Goal: Navigation & Orientation: Find specific page/section

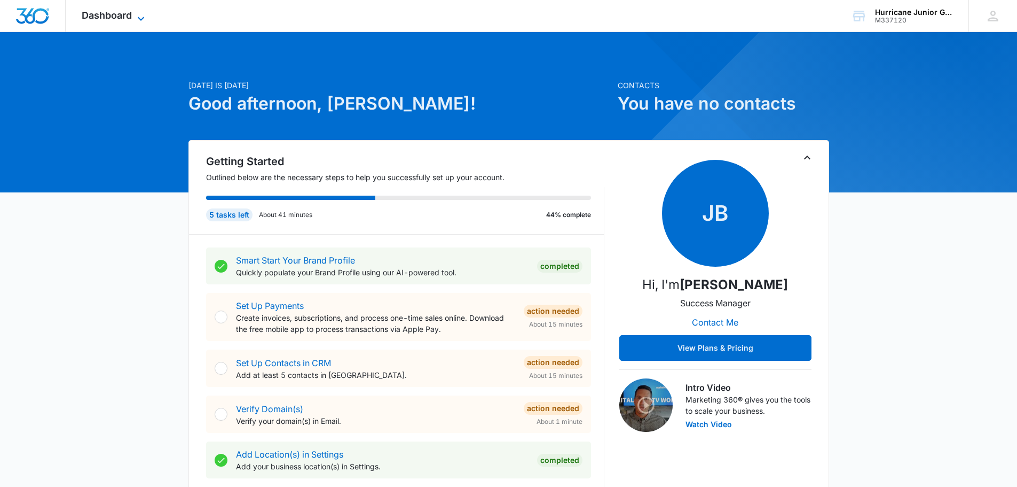
click at [117, 20] on span "Dashboard" at bounding box center [107, 15] width 50 height 11
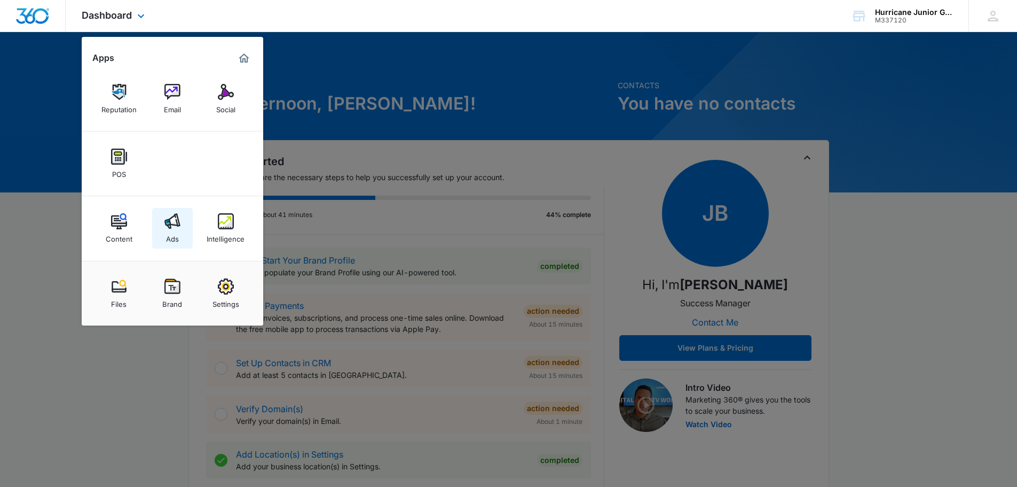
click at [181, 228] on link "Ads" at bounding box center [172, 228] width 41 height 41
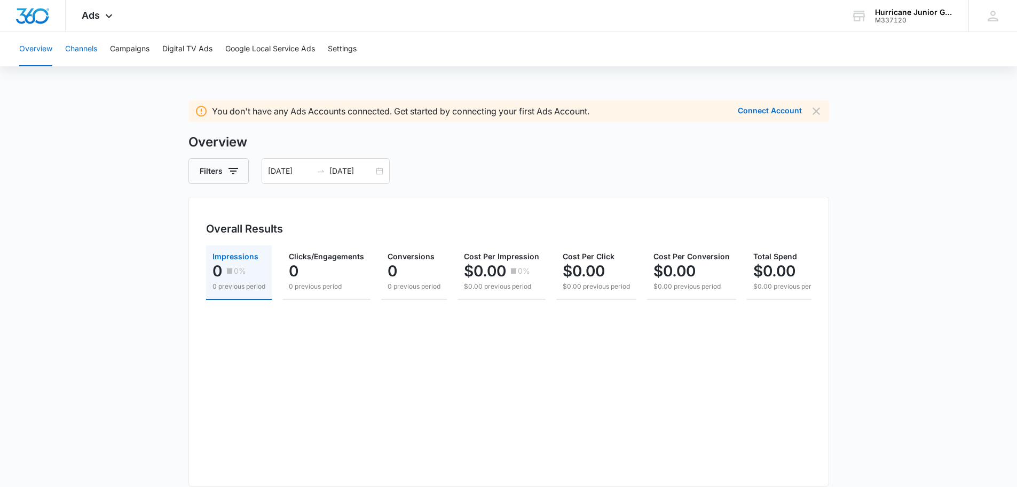
click at [81, 53] on button "Channels" at bounding box center [81, 49] width 32 height 34
click at [121, 51] on button "Campaigns" at bounding box center [130, 49] width 40 height 34
click at [200, 49] on button "Digital TV Ads" at bounding box center [187, 49] width 50 height 34
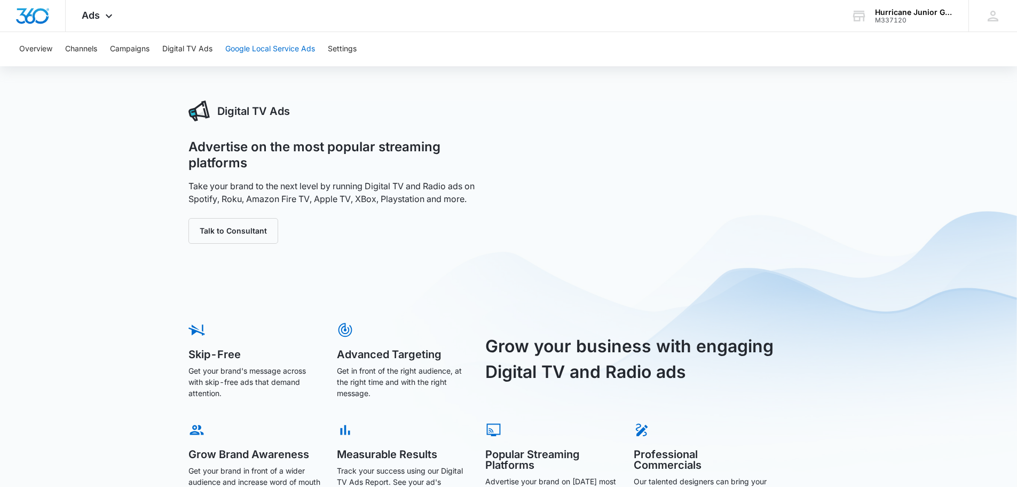
click at [249, 47] on button "Google Local Service Ads" at bounding box center [270, 49] width 90 height 34
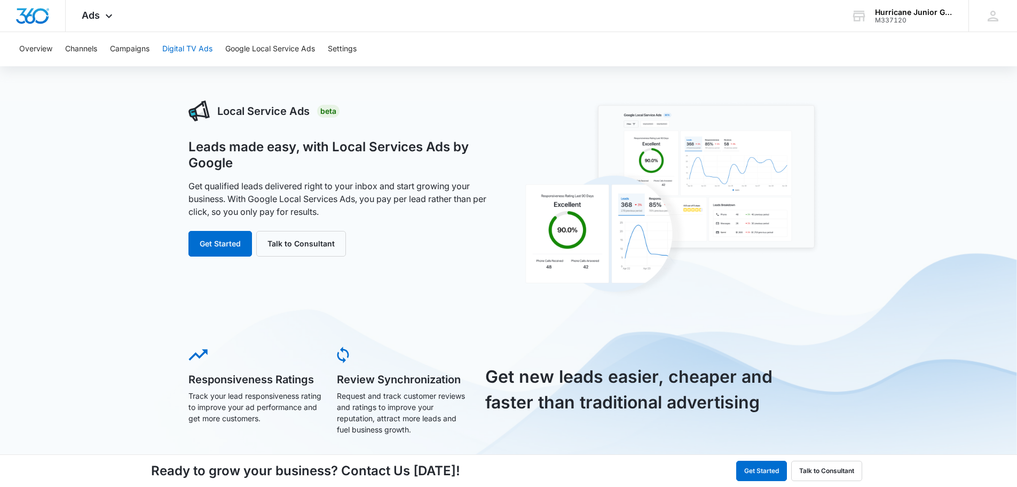
click at [182, 48] on button "Digital TV Ads" at bounding box center [187, 49] width 50 height 34
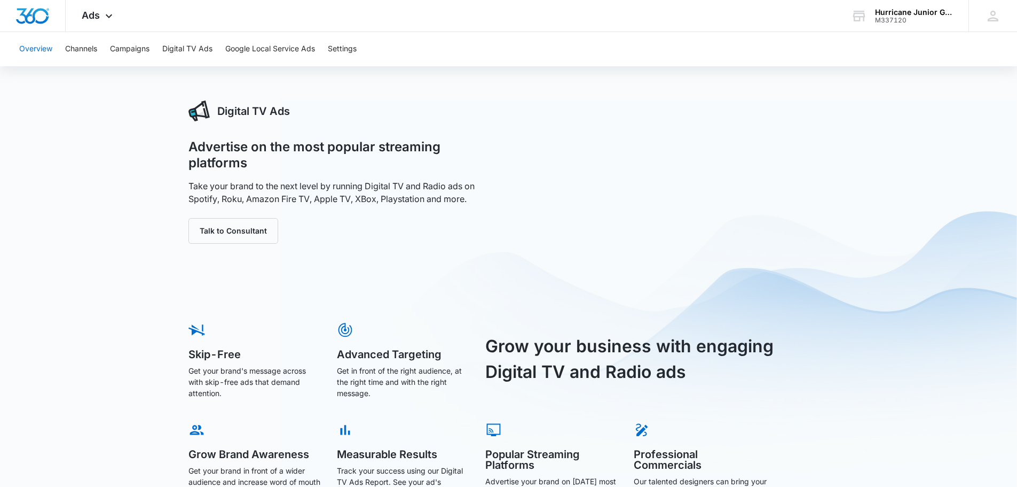
click at [35, 56] on button "Overview" at bounding box center [35, 49] width 33 height 34
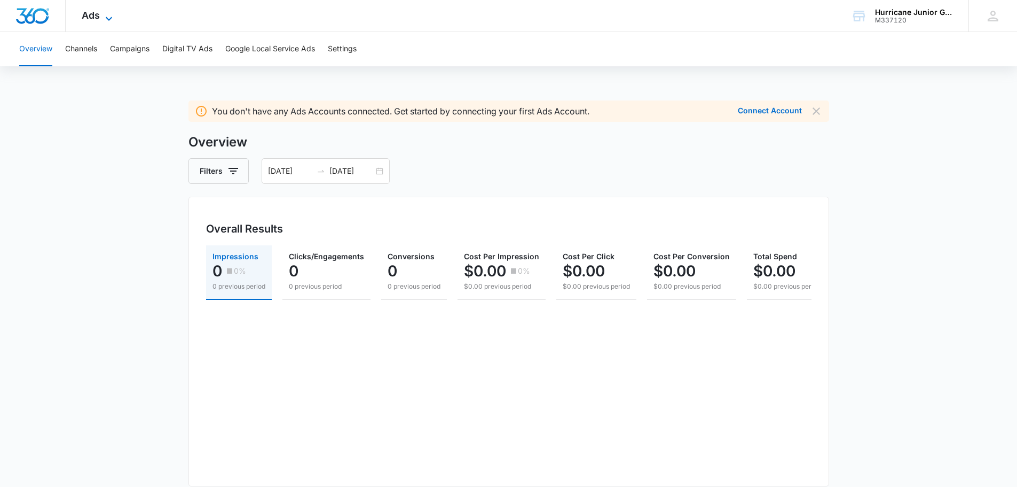
click at [99, 19] on span "Ads" at bounding box center [91, 15] width 18 height 11
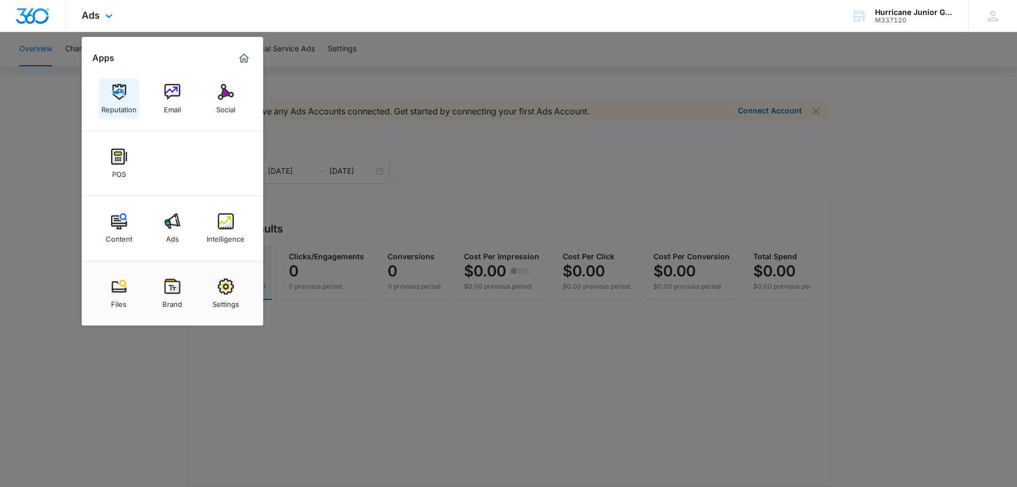
click at [121, 100] on div "Reputation" at bounding box center [118, 107] width 35 height 14
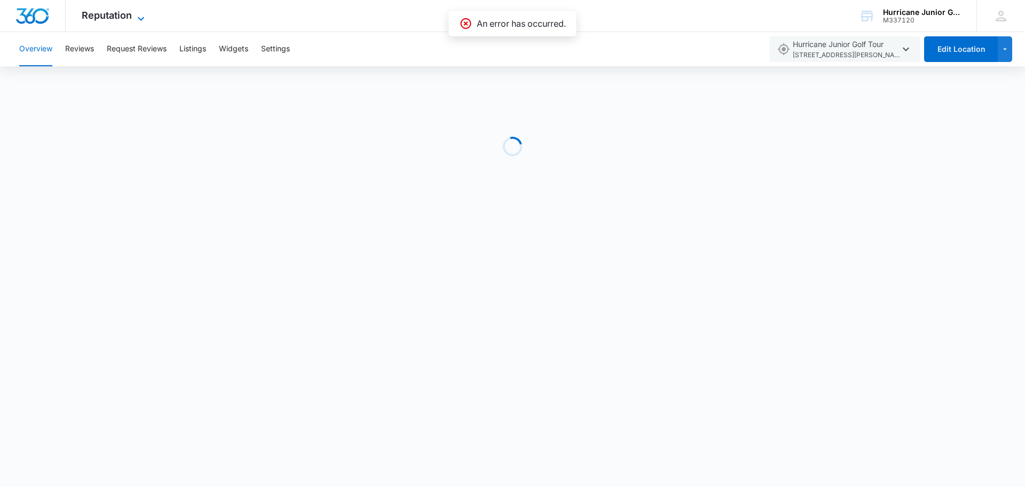
click at [135, 19] on icon at bounding box center [141, 18] width 13 height 13
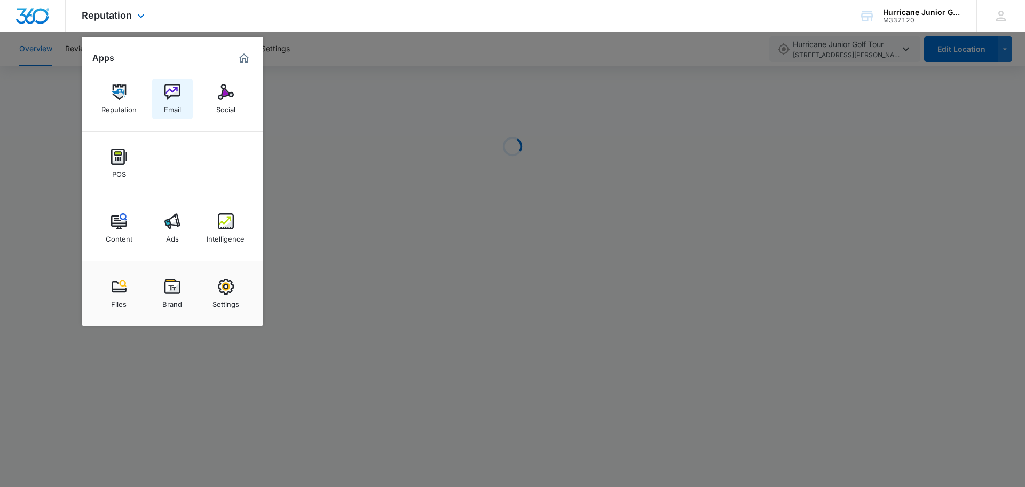
click at [171, 93] on img at bounding box center [172, 92] width 16 height 16
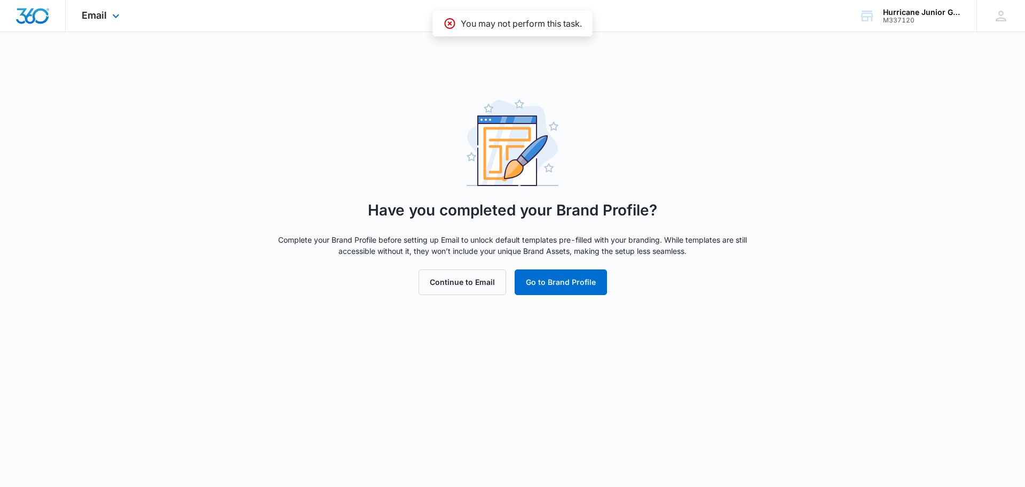
click at [108, 23] on div "Email Apps Reputation Email Social POS Content Ads Intelligence Files Brand Set…" at bounding box center [102, 16] width 73 height 32
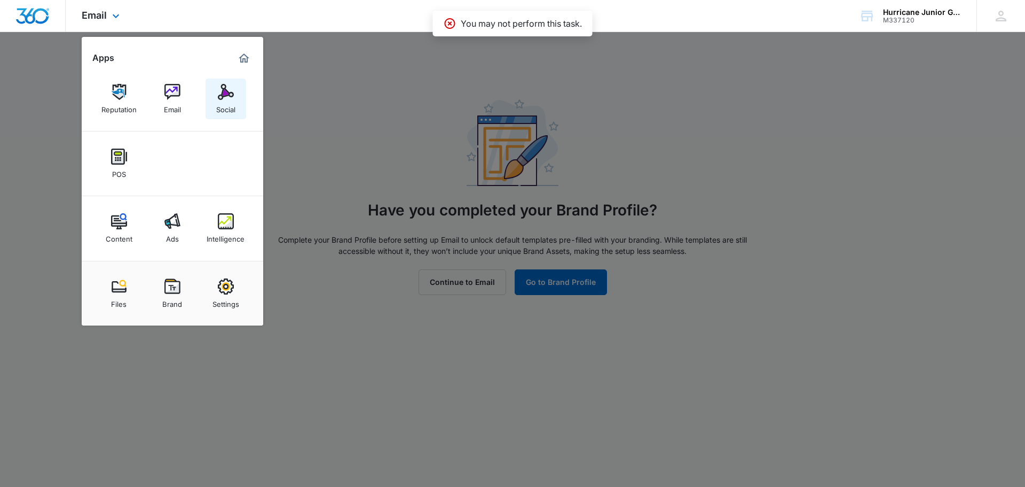
click at [222, 98] on img at bounding box center [226, 92] width 16 height 16
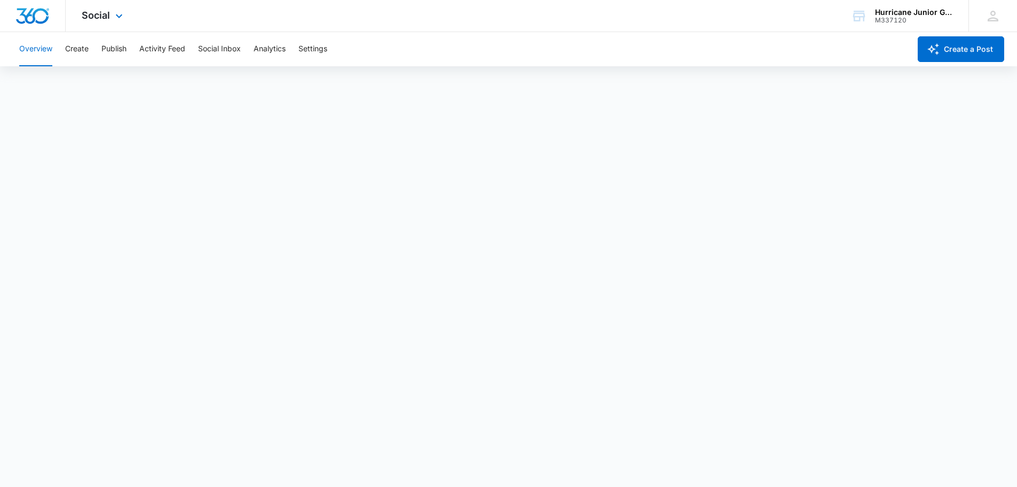
click at [606, 8] on div "Social Apps Reputation Email Social POS Content Ads Intelligence Files Brand Se…" at bounding box center [508, 16] width 1017 height 32
